Goal: Communication & Community: Connect with others

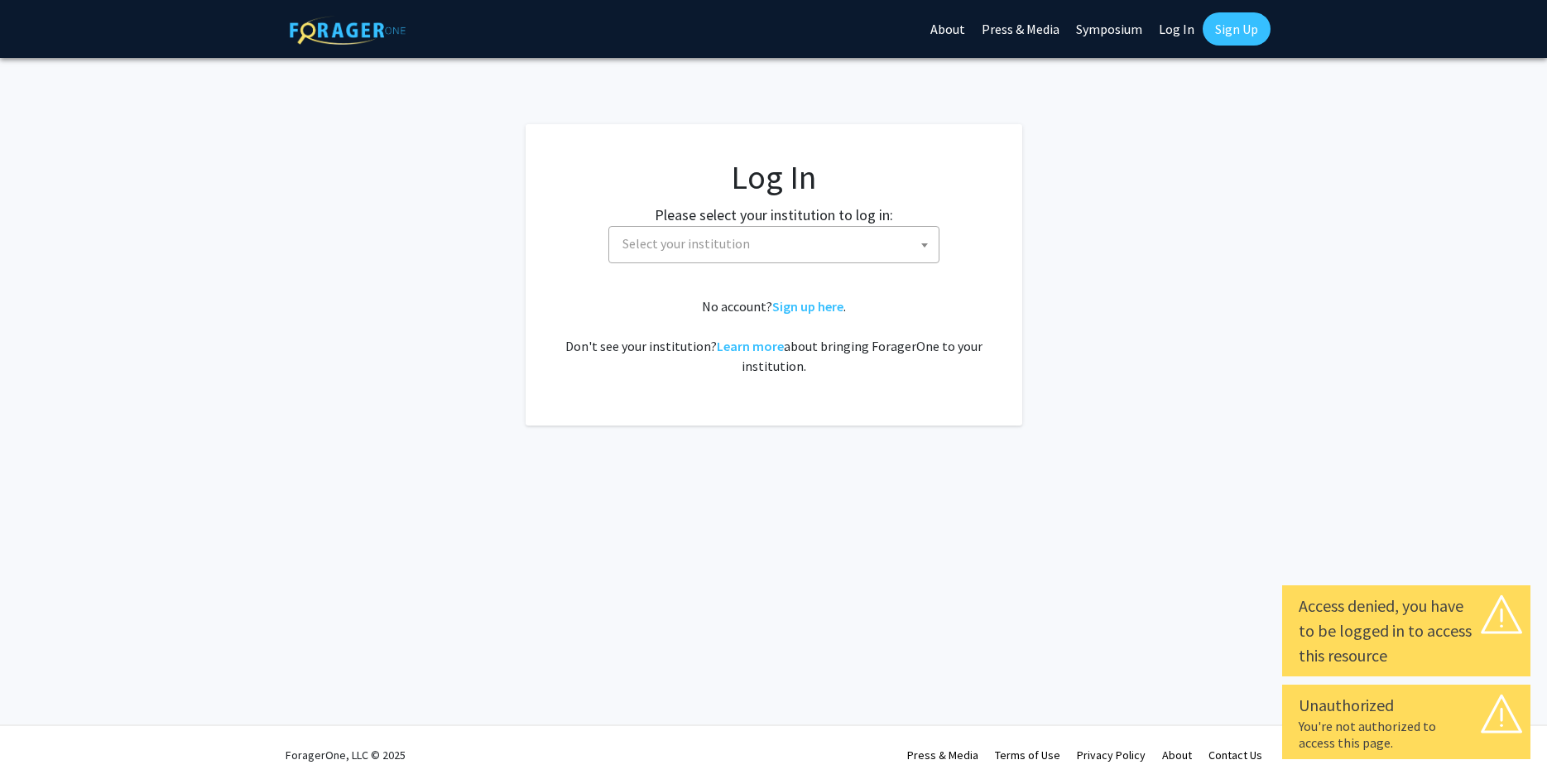
select select
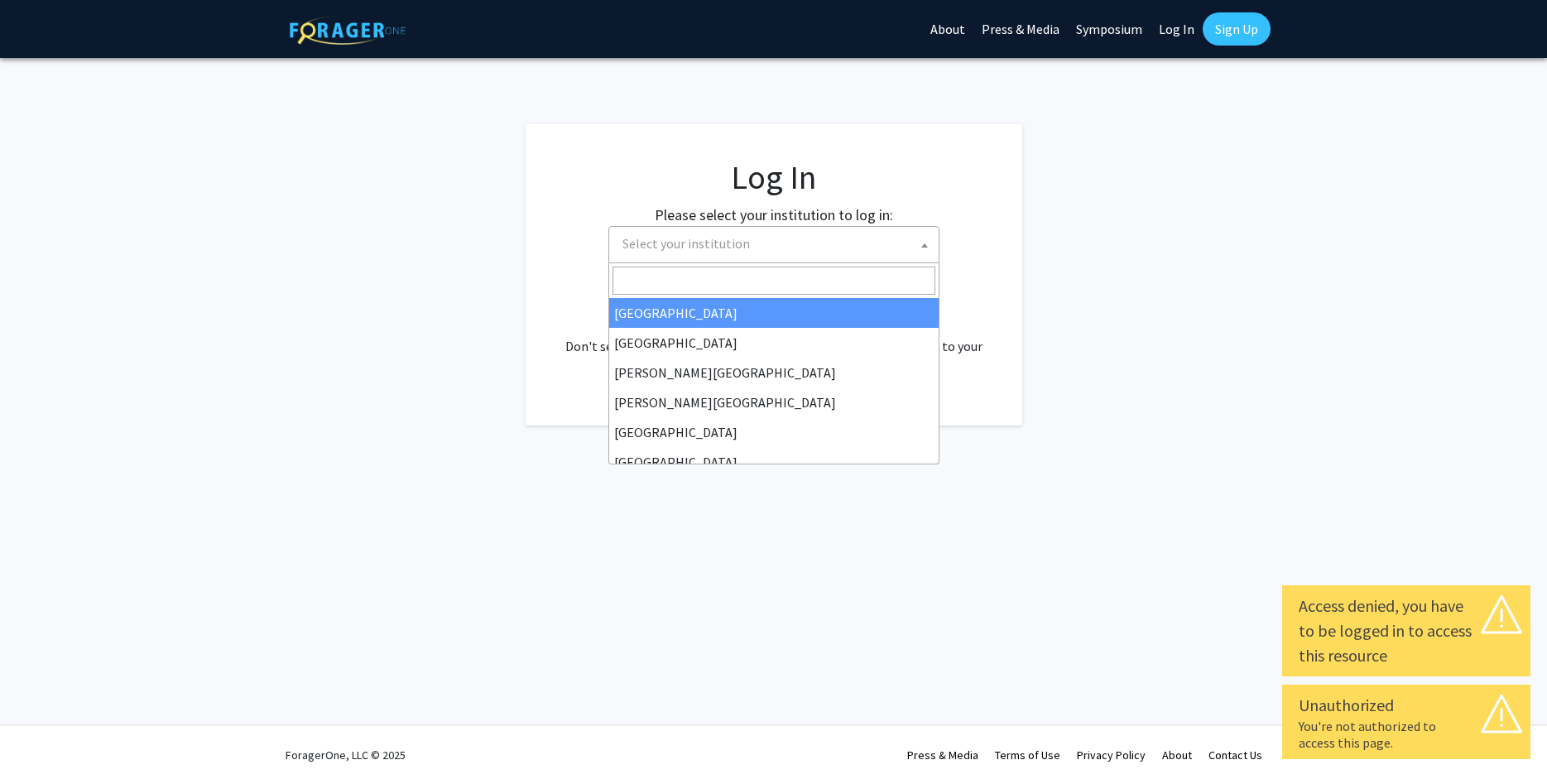
click at [921, 249] on span at bounding box center [924, 245] width 16 height 36
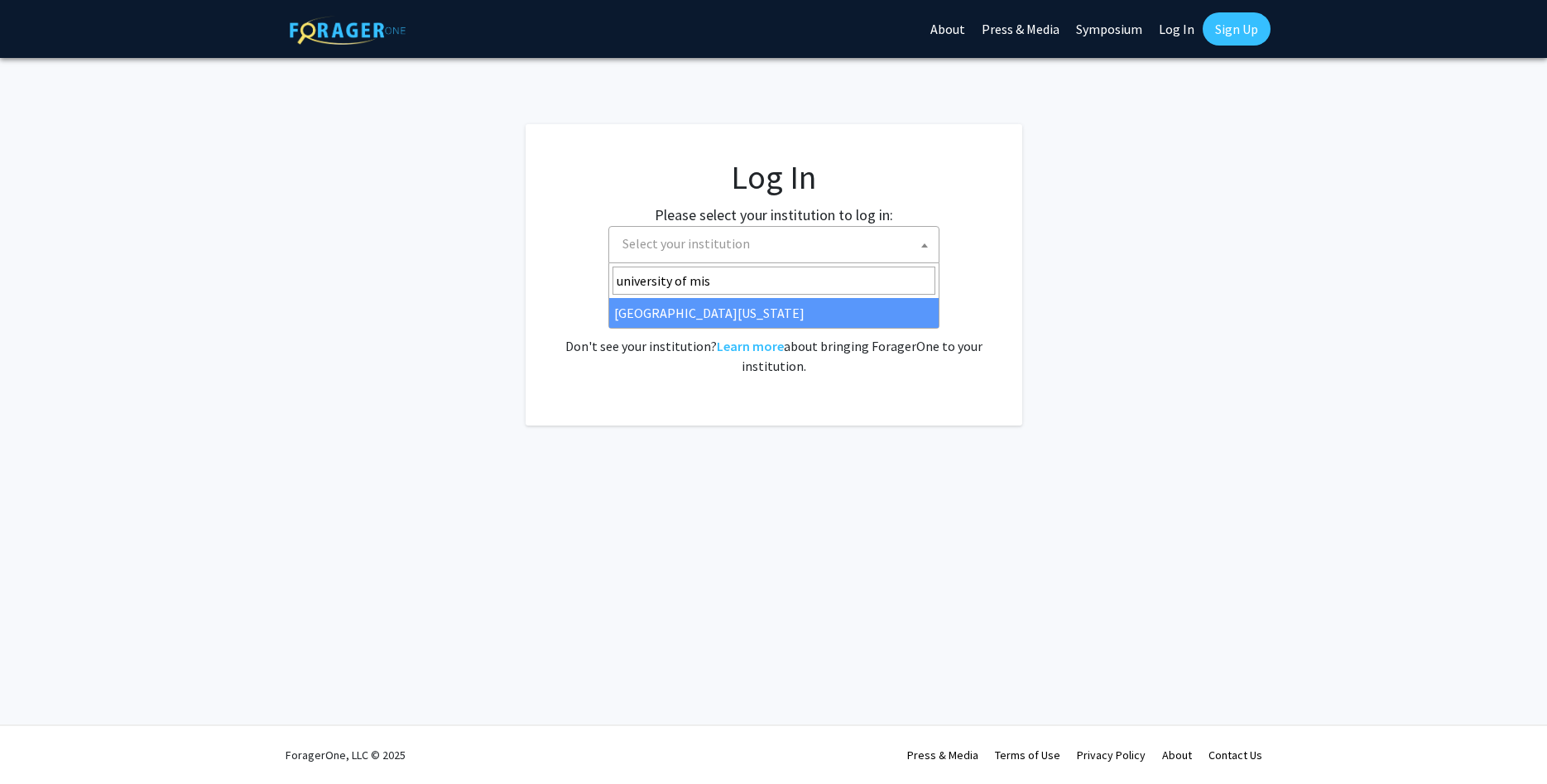
type input "university of mis"
select select "33"
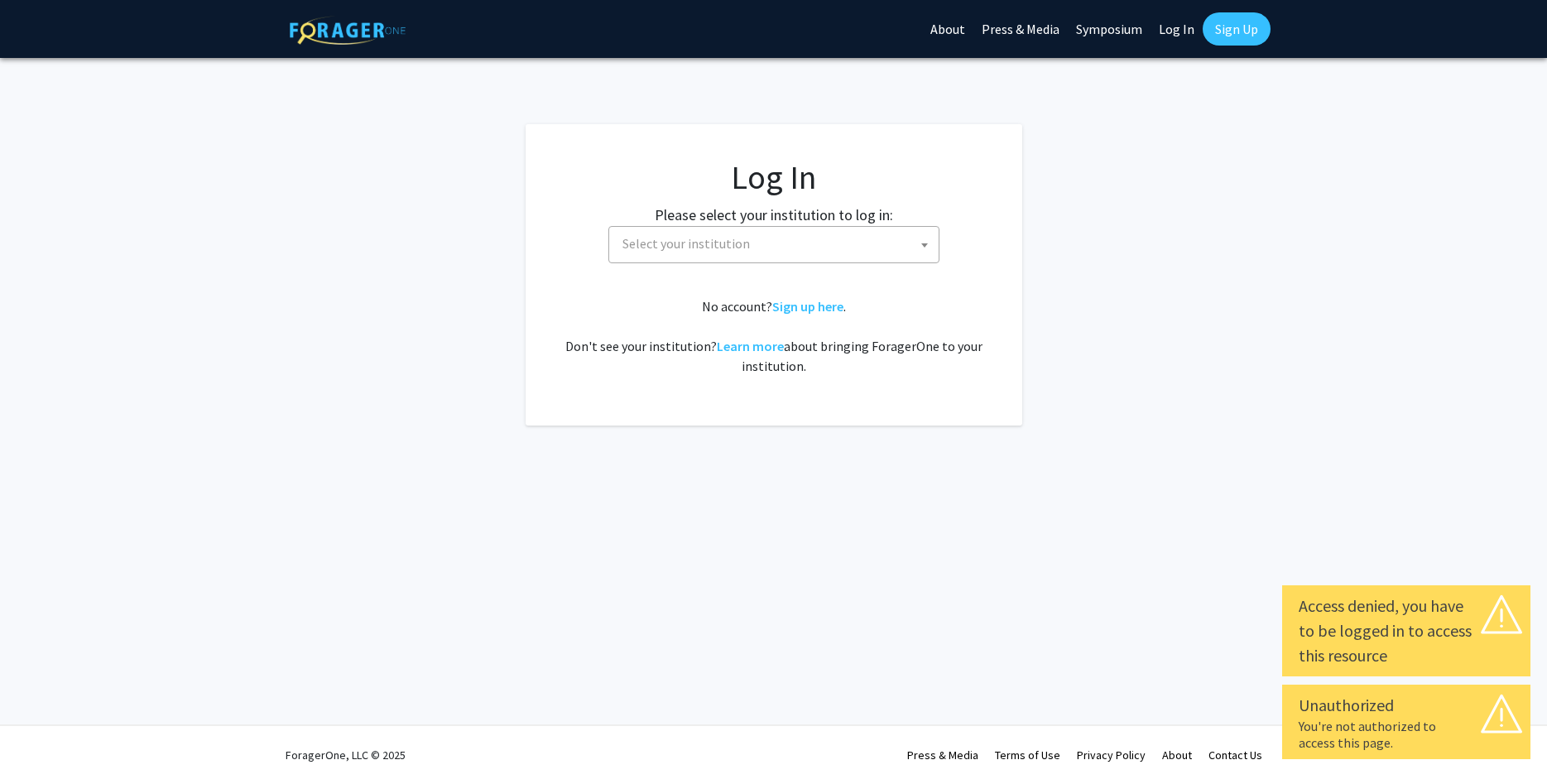
select select
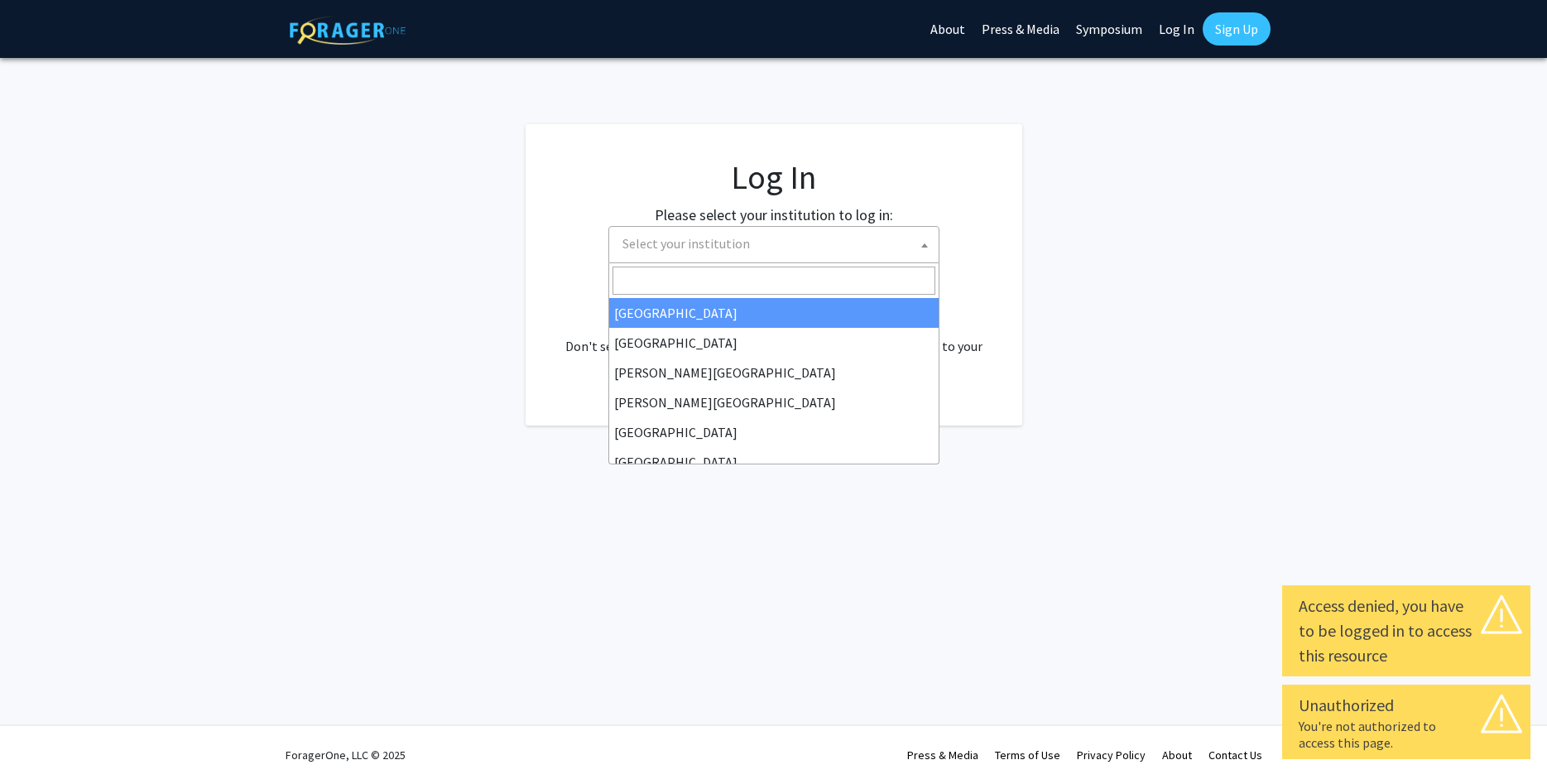
click at [926, 248] on span at bounding box center [924, 245] width 16 height 36
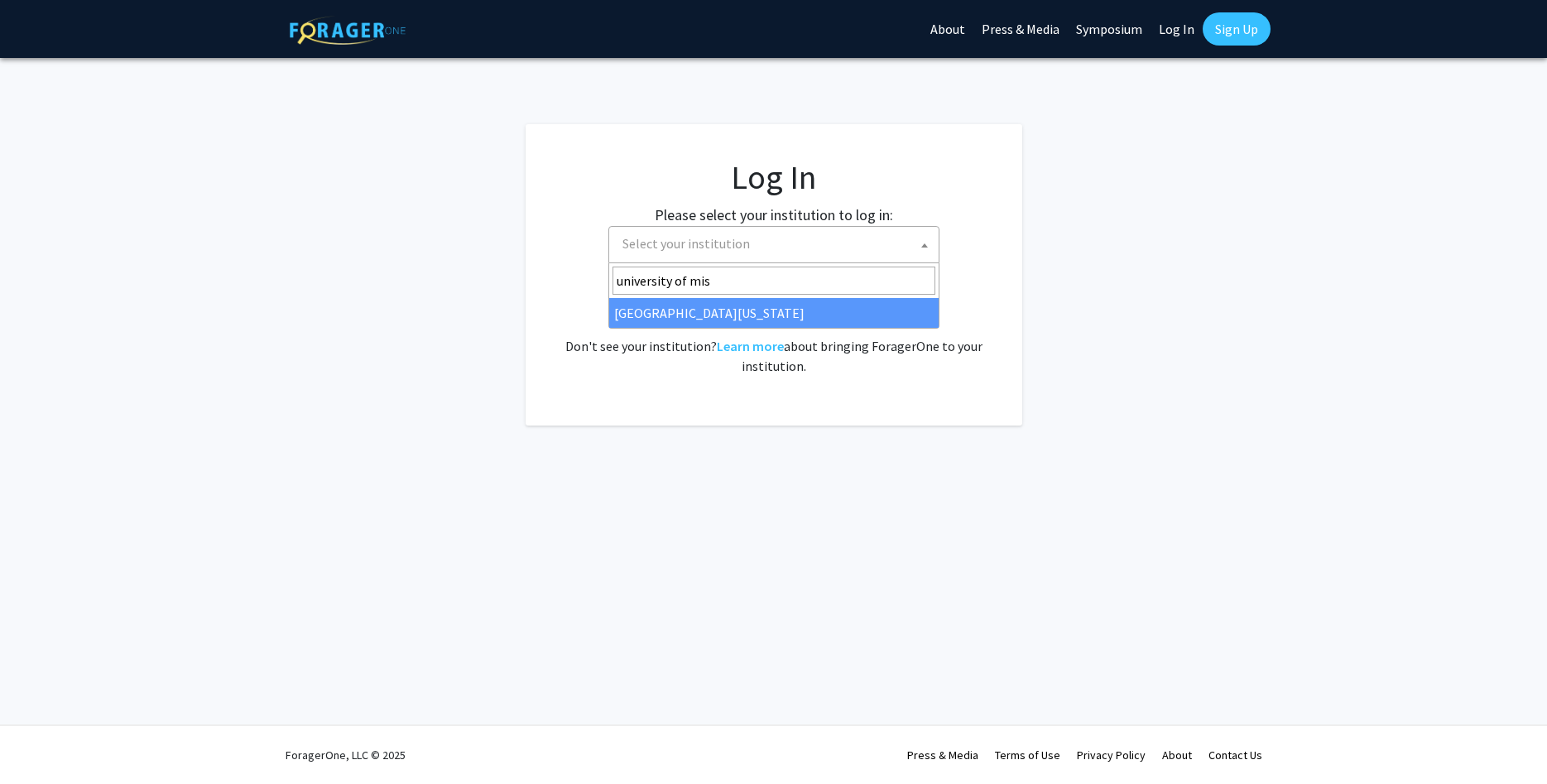
type input "university of mis"
select select "33"
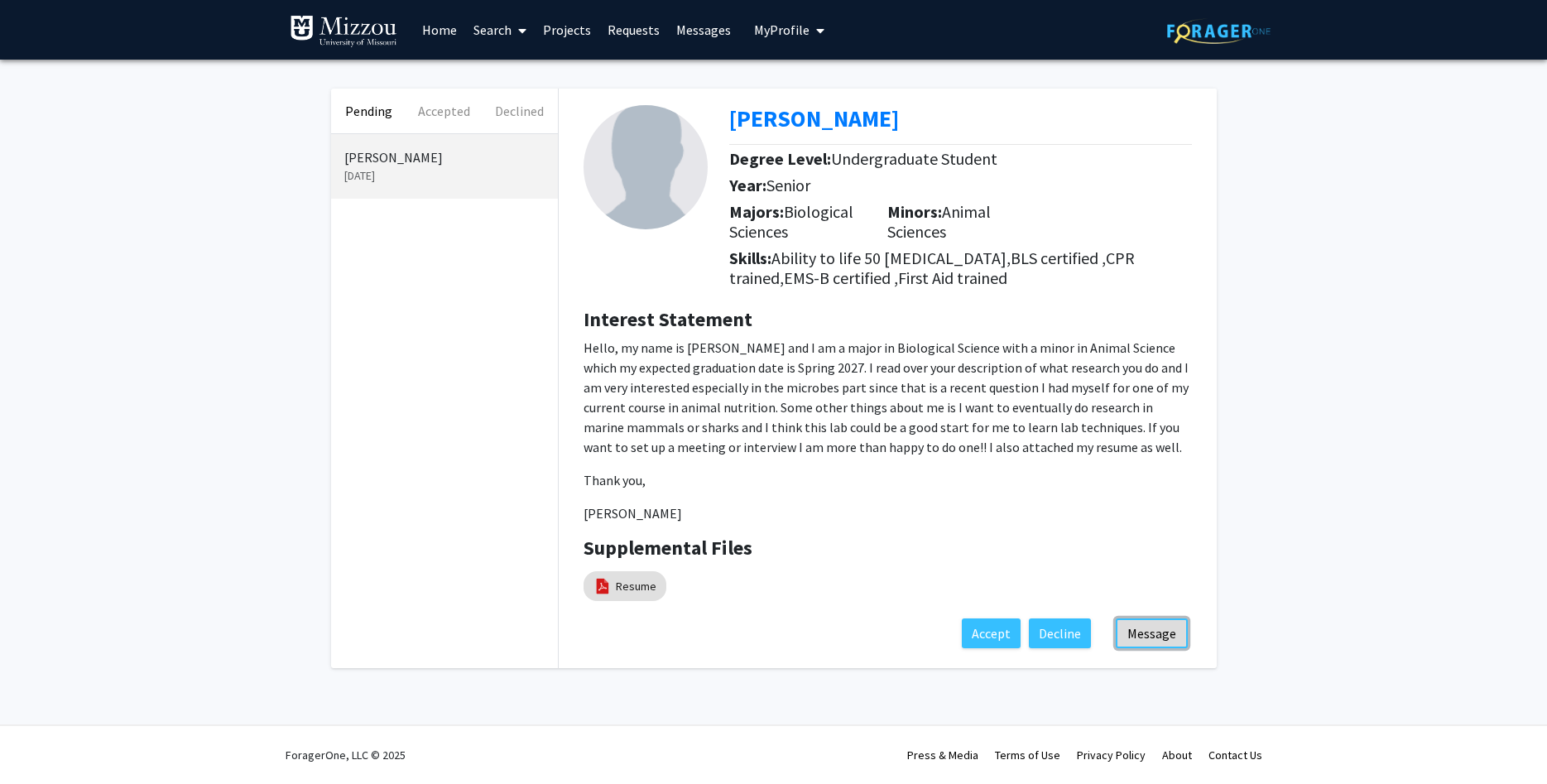
click at [1156, 637] on button "Message" at bounding box center [1152, 633] width 72 height 29
drag, startPoint x: 994, startPoint y: 635, endPoint x: 852, endPoint y: 635, distance: 142.0
click at [852, 635] on fg-application-details "[PERSON_NAME] Degree Level: Undergraduate Student Year: Senior Majors: Biologic…" at bounding box center [887, 374] width 658 height 572
